Goal: Information Seeking & Learning: Learn about a topic

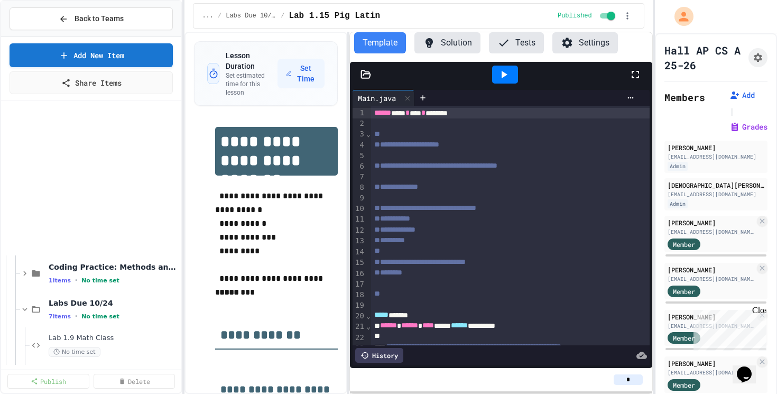
scroll to position [213, 0]
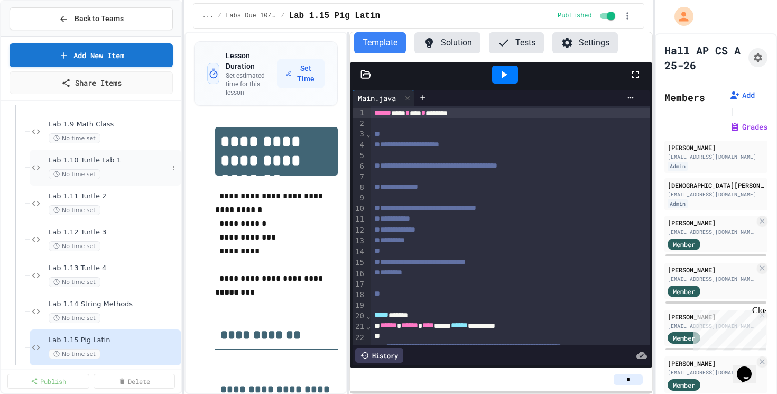
click at [118, 165] on div "Lab 1.10 Turtle Lab 1 No time set" at bounding box center [109, 167] width 120 height 23
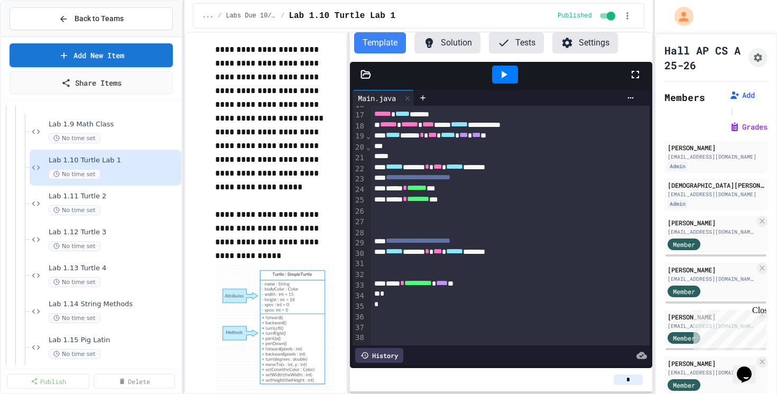
scroll to position [226, 0]
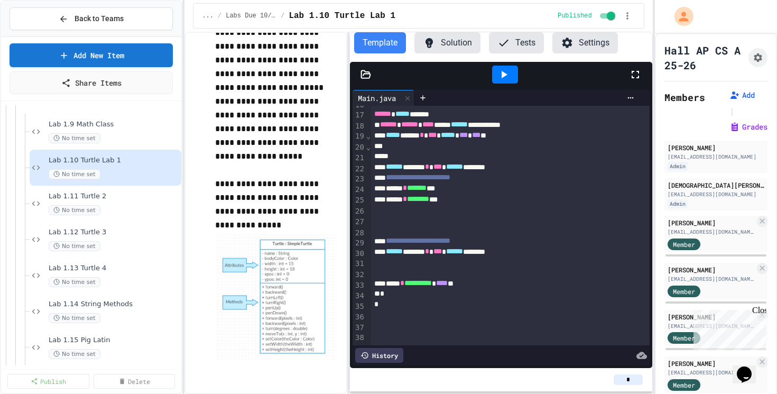
click at [367, 77] on icon at bounding box center [365, 74] width 11 height 11
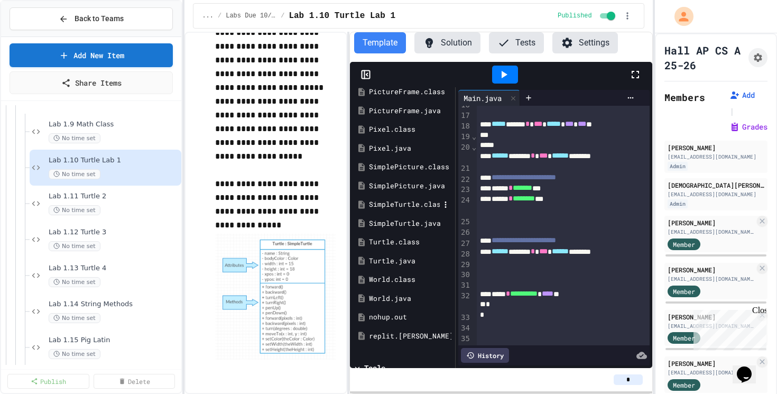
scroll to position [308, 0]
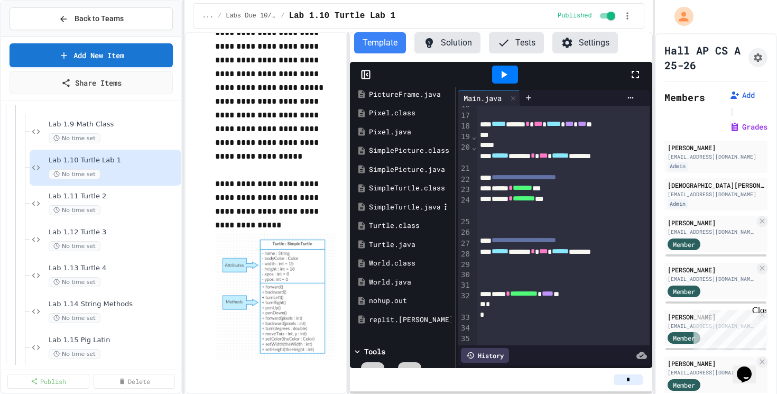
click at [399, 207] on div "SimpleTurtle.java" at bounding box center [404, 207] width 71 height 11
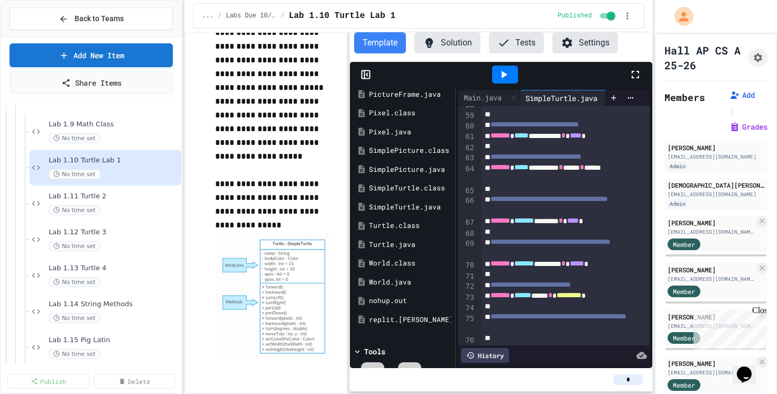
scroll to position [848, 0]
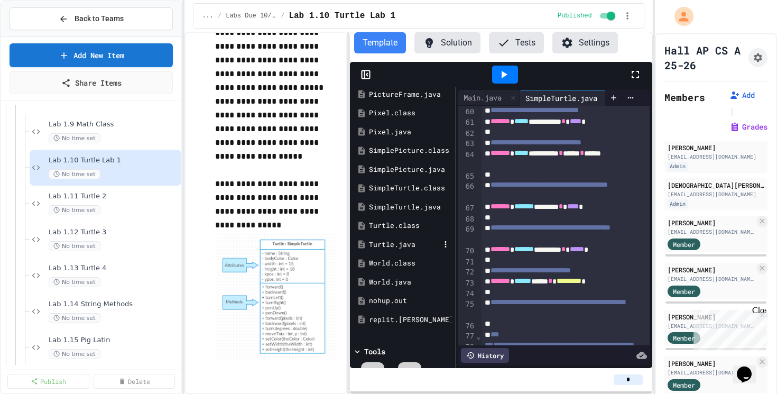
click at [376, 245] on div "Turtle.java" at bounding box center [404, 244] width 71 height 11
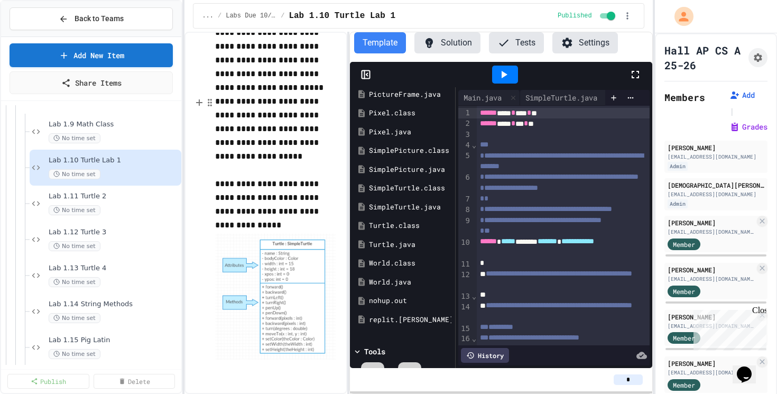
click at [313, 147] on p "**********" at bounding box center [276, 129] width 123 height 69
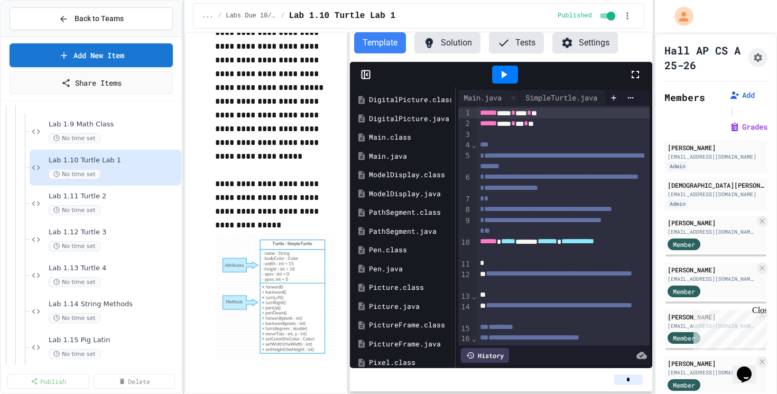
scroll to position [0, 0]
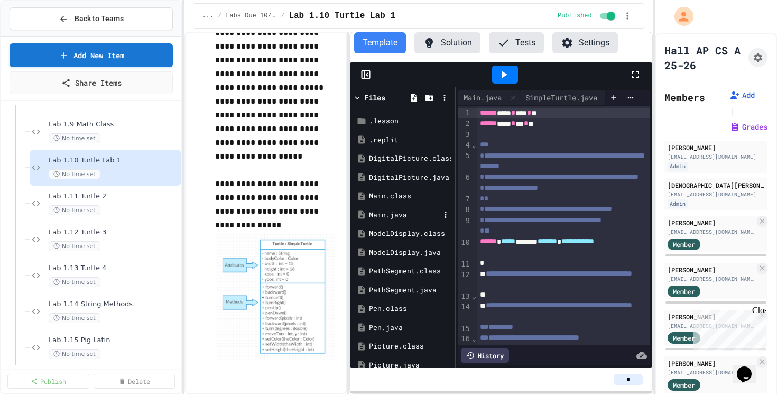
click at [384, 211] on div "Main.java" at bounding box center [404, 215] width 71 height 11
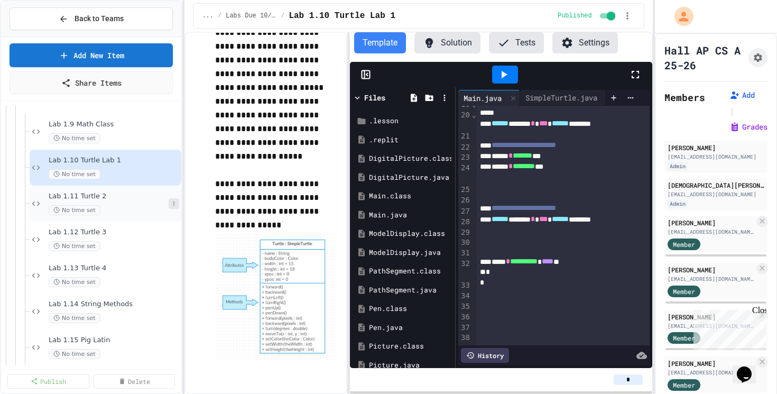
scroll to position [224, 0]
